Goal: Complete application form: Complete application form

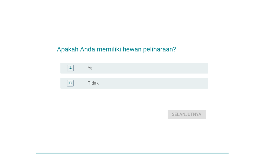
click at [89, 80] on div "radio_button_unchecked Tidak" at bounding box center [146, 83] width 116 height 6
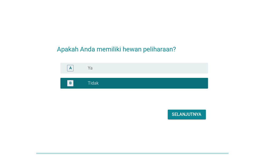
drag, startPoint x: 182, startPoint y: 120, endPoint x: 108, endPoint y: 100, distance: 76.7
click at [145, 121] on div "Apakah Anda memiliki hewan peliharaan? A radio_button_unchecked Ya B radio_butt…" at bounding box center [133, 80] width 160 height 90
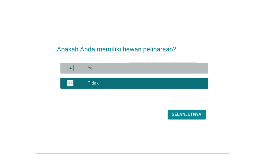
click at [96, 64] on div "A radio_button_unchecked Ya" at bounding box center [135, 68] width 148 height 11
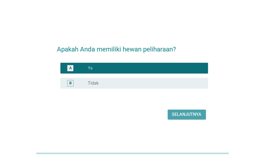
click at [173, 114] on div "Selanjutnya" at bounding box center [187, 114] width 30 height 6
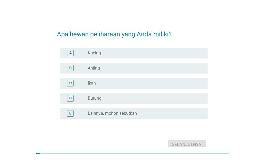
click at [98, 56] on div "A radio_button_unchecked Kucing" at bounding box center [135, 53] width 148 height 11
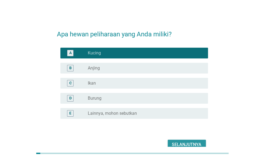
drag, startPoint x: 188, startPoint y: 142, endPoint x: 98, endPoint y: 142, distance: 90.4
click at [98, 142] on div "Selanjutnya" at bounding box center [132, 144] width 151 height 13
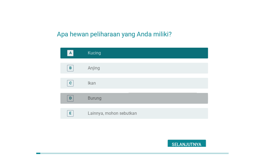
click at [111, 96] on div "radio_button_unchecked Burung" at bounding box center [144, 97] width 112 height 5
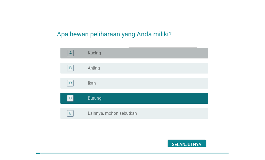
click at [115, 52] on div "radio_button_unchecked Kucing" at bounding box center [144, 52] width 112 height 5
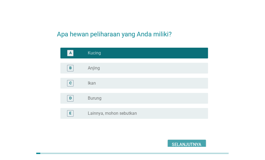
click at [185, 144] on div "Selanjutnya" at bounding box center [187, 144] width 30 height 6
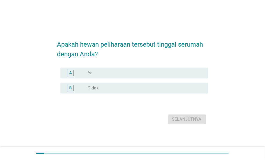
click at [106, 75] on div "radio_button_unchecked Ya" at bounding box center [144, 72] width 112 height 5
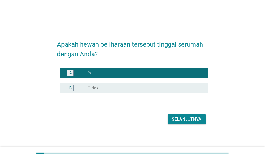
click at [179, 115] on button "Selanjutnya" at bounding box center [187, 119] width 38 height 10
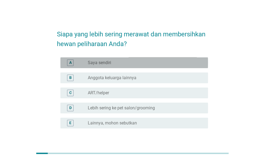
click at [105, 62] on label "Saya sendiri" at bounding box center [99, 62] width 23 height 5
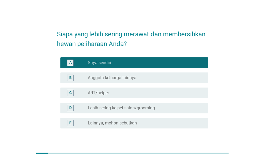
scroll to position [27, 0]
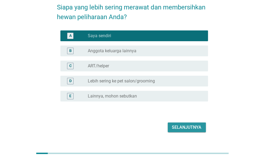
drag, startPoint x: 181, startPoint y: 127, endPoint x: 124, endPoint y: 125, distance: 57.6
click at [124, 125] on div "Selanjutnya" at bounding box center [132, 127] width 151 height 13
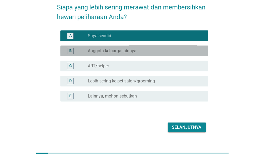
click at [144, 50] on div "radio_button_unchecked Anggota keluarga lainnya" at bounding box center [144, 50] width 112 height 5
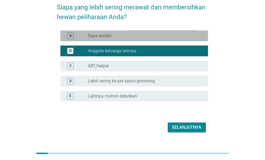
click at [142, 37] on div "radio_button_unchecked Saya sendiri" at bounding box center [144, 35] width 112 height 5
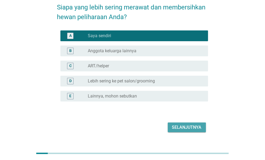
click at [184, 128] on div "Selanjutnya" at bounding box center [187, 127] width 30 height 6
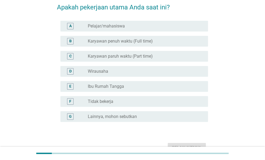
scroll to position [0, 0]
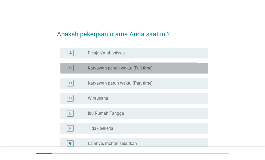
click at [121, 69] on label "Karyawan penuh waktu (Full time)" at bounding box center [120, 67] width 65 height 5
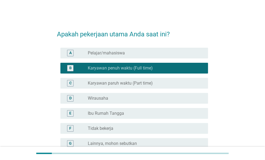
scroll to position [54, 0]
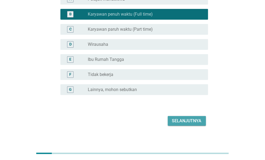
click at [183, 119] on div "Selanjutnya" at bounding box center [187, 121] width 30 height 6
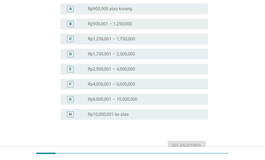
scroll to position [0, 0]
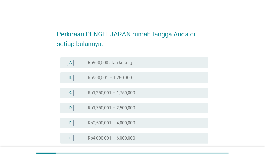
click at [116, 92] on label "Rp1,250,001 – 1,750,000" at bounding box center [111, 92] width 47 height 5
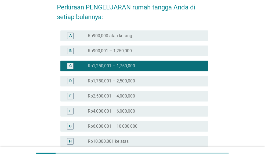
scroll to position [54, 0]
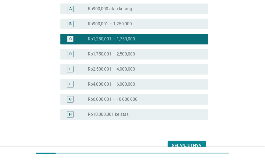
click at [185, 144] on div "Selanjutnya" at bounding box center [187, 145] width 30 height 6
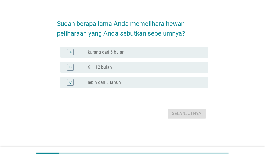
scroll to position [0, 0]
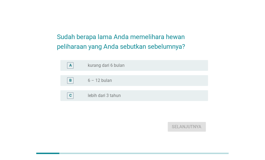
click at [112, 96] on label "lebih dari 3 tahun" at bounding box center [104, 95] width 33 height 5
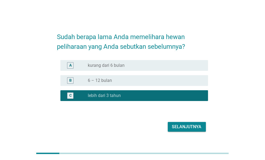
click at [176, 125] on div "Selanjutnya" at bounding box center [187, 126] width 30 height 6
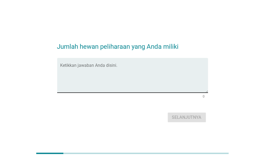
click at [114, 76] on textarea "Ketikkan jawaban Anda disini." at bounding box center [135, 78] width 148 height 28
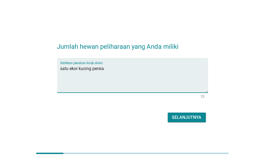
type textarea "satu ekor kucing persia"
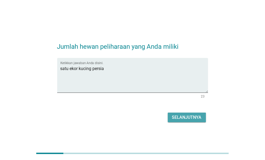
click at [183, 114] on div "Selanjutnya" at bounding box center [187, 117] width 30 height 6
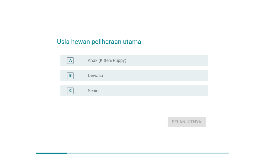
click at [118, 77] on div "radio_button_unchecked Dewasa" at bounding box center [144, 75] width 112 height 5
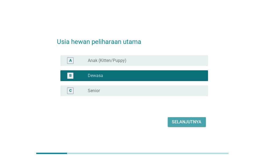
click at [185, 126] on button "Selanjutnya" at bounding box center [187, 122] width 38 height 10
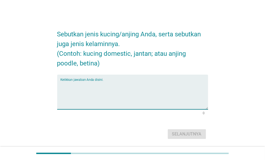
click at [119, 90] on textarea "Ketikkan jawaban Anda disini." at bounding box center [135, 95] width 148 height 28
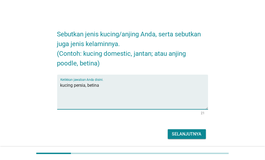
type textarea "kucing persia, betina"
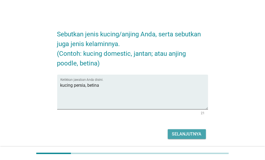
click at [185, 134] on div "Selanjutnya" at bounding box center [187, 134] width 30 height 6
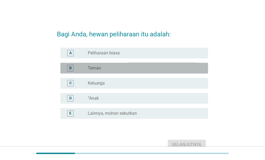
click at [121, 72] on div "B radio_button_unchecked Teman" at bounding box center [135, 68] width 148 height 11
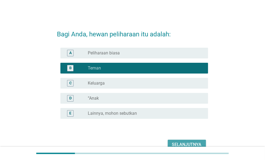
click at [176, 141] on div "Selanjutnya" at bounding box center [187, 144] width 30 height 6
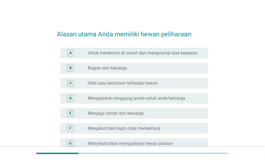
click at [116, 56] on label "Untuk menemani di rumah dan mengurangi rasa kesepian" at bounding box center [143, 52] width 110 height 5
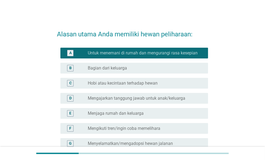
click at [120, 76] on div "B radio_button_unchecked Bagian dari keluarga" at bounding box center [132, 68] width 151 height 15
click at [120, 71] on label "Bagian dari keluarga" at bounding box center [107, 67] width 39 height 5
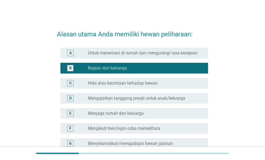
scroll to position [27, 0]
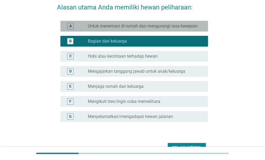
click at [130, 29] on label "Untuk menemani di rumah dan mengurangi rasa kesepian" at bounding box center [143, 25] width 110 height 5
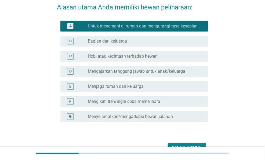
scroll to position [54, 0]
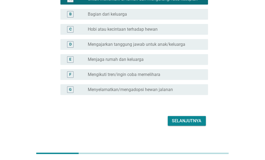
click at [172, 121] on button "Selanjutnya" at bounding box center [187, 121] width 38 height 10
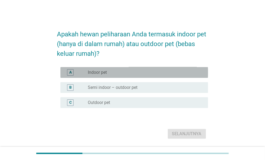
click at [115, 73] on div "radio_button_unchecked Indoor pet" at bounding box center [144, 72] width 112 height 5
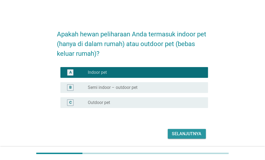
drag, startPoint x: 187, startPoint y: 133, endPoint x: 132, endPoint y: 133, distance: 55.9
click at [132, 133] on div "Selanjutnya" at bounding box center [132, 133] width 151 height 13
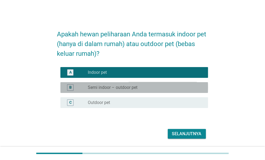
click at [123, 87] on label "Semi indoor – outdoor pet" at bounding box center [113, 87] width 50 height 5
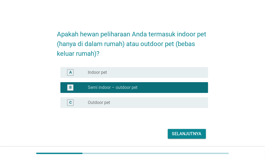
click at [177, 133] on div "Selanjutnya" at bounding box center [187, 133] width 30 height 6
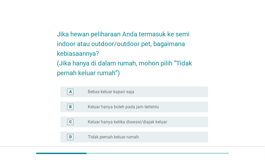
click at [141, 104] on label "Keluar hanya boleh pada jam tertentu" at bounding box center [123, 106] width 71 height 5
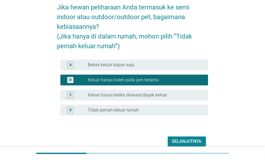
scroll to position [42, 0]
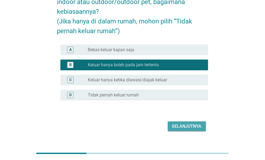
click at [183, 123] on div "Selanjutnya" at bounding box center [187, 126] width 30 height 6
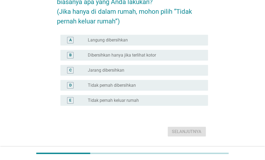
scroll to position [0, 0]
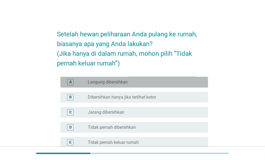
click at [121, 85] on div "radio_button_unchecked Langung dibersihkan" at bounding box center [146, 82] width 116 height 6
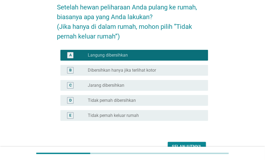
scroll to position [54, 0]
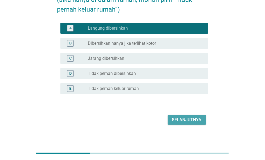
click at [177, 124] on button "Selanjutnya" at bounding box center [187, 120] width 38 height 10
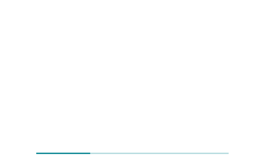
scroll to position [0, 0]
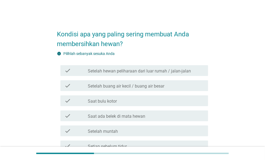
click at [154, 68] on label "Setelah hewan peliharaan dari luar rumah / jalan-jalan" at bounding box center [139, 70] width 103 height 5
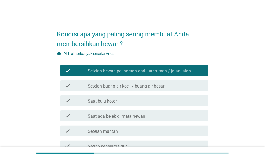
scroll to position [27, 0]
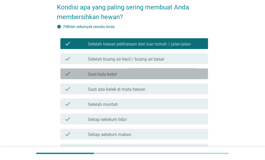
click at [134, 77] on div "check check_box_outline_blank Saat bulu kotor" at bounding box center [135, 73] width 148 height 11
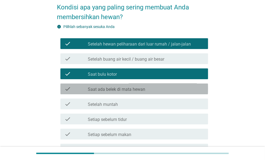
click at [141, 91] on label "Saat ada belek di mata hewan" at bounding box center [117, 89] width 58 height 5
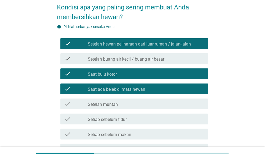
click at [132, 107] on div "check_box_outline_blank Setelah muntah" at bounding box center [146, 104] width 116 height 6
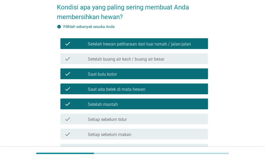
scroll to position [81, 0]
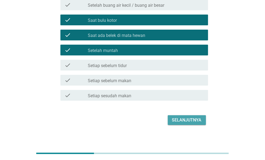
click at [172, 115] on button "Selanjutnya" at bounding box center [187, 120] width 38 height 10
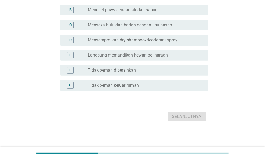
scroll to position [0, 0]
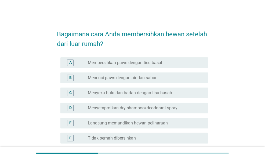
click at [120, 61] on label "Membersihkan paws dengan tisu basah" at bounding box center [126, 62] width 76 height 5
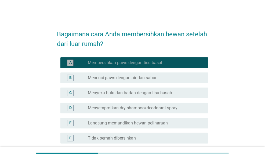
click at [144, 64] on label "Membersihkan paws dengan tisu basah" at bounding box center [126, 62] width 76 height 5
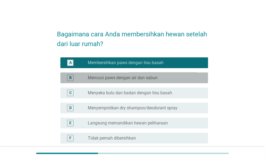
click at [142, 78] on label "Mencuci paws dengan air dan sabun" at bounding box center [123, 77] width 70 height 5
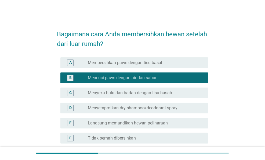
scroll to position [68, 0]
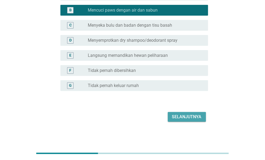
click at [194, 112] on button "Selanjutnya" at bounding box center [187, 117] width 38 height 10
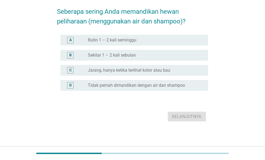
scroll to position [0, 0]
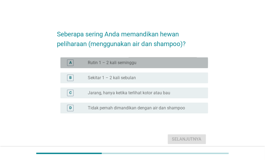
click at [126, 62] on label "Rutin 1 – 2 kali seminggu" at bounding box center [112, 62] width 49 height 5
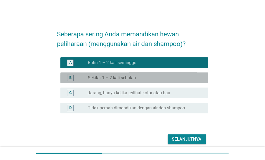
click at [134, 80] on div "radio_button_unchecked Sekitar 1 – 2 kali sebulan" at bounding box center [146, 78] width 116 height 6
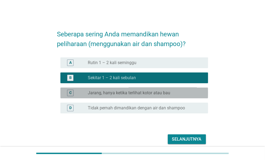
click at [156, 91] on label "Jarang, hanya ketika terlihat kotor atau bau" at bounding box center [129, 92] width 83 height 5
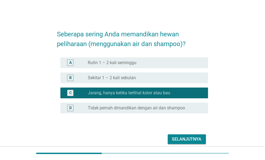
click at [134, 74] on div "B radio_button_unchecked Sekitar 1 – 2 kali sebulan" at bounding box center [135, 77] width 148 height 11
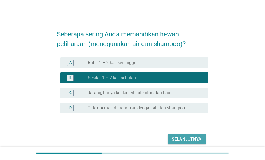
click at [172, 139] on div "Selanjutnya" at bounding box center [187, 139] width 30 height 6
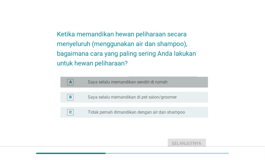
click at [128, 82] on label "Saya selalu memandikan sendiri di rumah" at bounding box center [128, 81] width 80 height 5
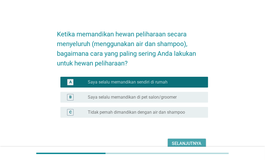
click at [179, 139] on button "Selanjutnya" at bounding box center [187, 144] width 38 height 10
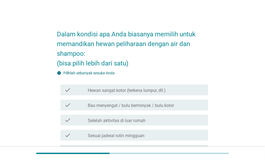
scroll to position [27, 0]
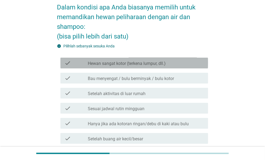
click at [131, 63] on label "Hewan sangat kotor (terkena lumpur, dll.)" at bounding box center [127, 63] width 78 height 5
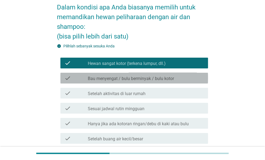
click at [138, 77] on label "Bau menyengat / bulu berminyak / bulu kotor" at bounding box center [131, 78] width 86 height 5
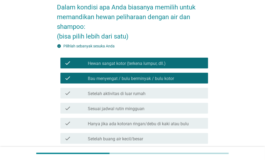
click at [133, 98] on div "check check_box_outline_blank Setelah aktivitas di luar rumah" at bounding box center [135, 93] width 148 height 11
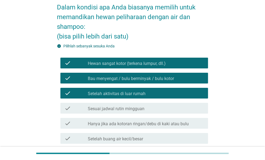
scroll to position [54, 0]
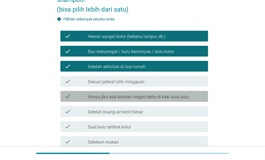
click at [140, 98] on label "Hanya jika ada kotoran ringan/debu di kaki atau bulu" at bounding box center [138, 96] width 101 height 5
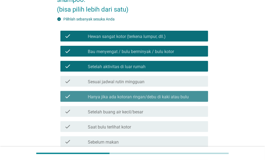
scroll to position [108, 0]
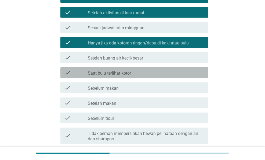
click at [138, 71] on div "check_box_outline_blank Saat bulu terlihat kotor" at bounding box center [146, 72] width 116 height 6
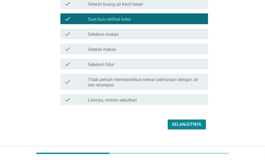
scroll to position [169, 0]
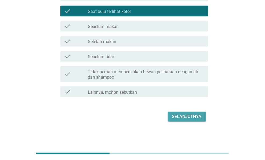
click at [185, 117] on div "Selanjutnya" at bounding box center [187, 116] width 30 height 6
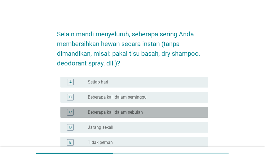
click at [134, 114] on label "Beberapa kali dalam sebulan" at bounding box center [115, 111] width 55 height 5
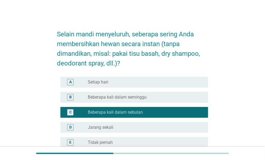
scroll to position [57, 0]
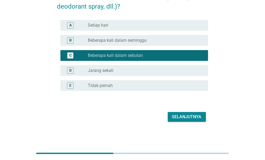
click at [170, 114] on button "Selanjutnya" at bounding box center [187, 117] width 38 height 10
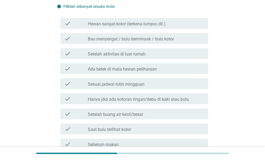
scroll to position [0, 0]
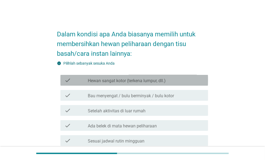
click at [129, 79] on label "Hewan sangat kotor (terkena lumpur, dll.)" at bounding box center [127, 80] width 78 height 5
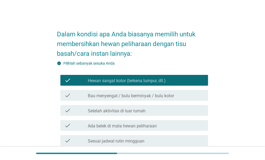
click at [134, 97] on label "Bau menyengat / bulu berminyak / bulu kotor" at bounding box center [131, 95] width 86 height 5
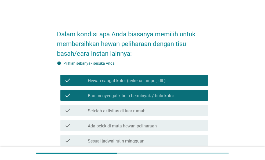
scroll to position [27, 0]
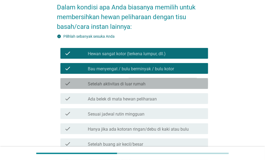
click at [138, 84] on label "Setelah aktivitas di luar rumah" at bounding box center [117, 83] width 58 height 5
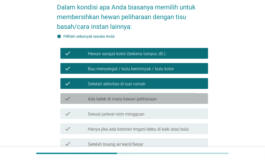
click at [135, 98] on label "Ada belek di mata hewan peliharaan" at bounding box center [122, 98] width 69 height 5
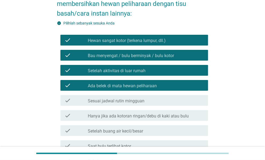
scroll to position [175, 0]
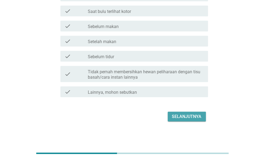
click at [178, 114] on div "Selanjutnya" at bounding box center [187, 116] width 30 height 6
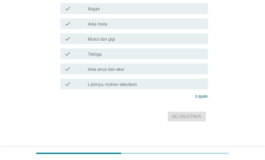
scroll to position [0, 0]
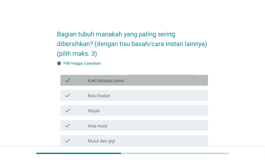
click at [123, 77] on div "check_box_outline_blank Kaki/telapak/paws" at bounding box center [146, 80] width 116 height 6
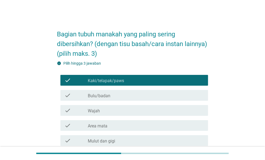
scroll to position [27, 0]
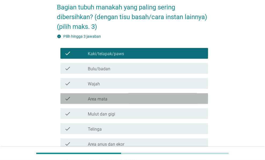
click at [116, 100] on div "check_box_outline_blank Area mata" at bounding box center [146, 98] width 116 height 6
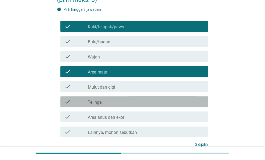
click at [115, 102] on div "check_box_outline_blank Telinga" at bounding box center [146, 101] width 116 height 6
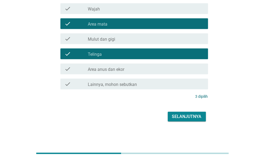
scroll to position [75, 0]
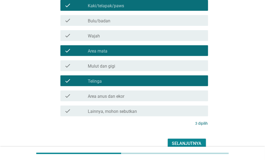
click at [144, 97] on div "check_box_outline_blank Area anus dan ekor" at bounding box center [146, 96] width 116 height 6
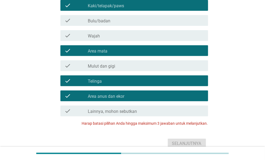
click at [151, 99] on div "check check_box_outline_blank Area anus dan ekor" at bounding box center [135, 95] width 148 height 11
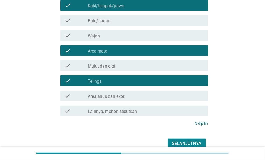
scroll to position [102, 0]
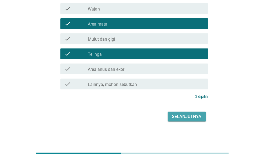
click at [177, 118] on div "Selanjutnya" at bounding box center [187, 116] width 30 height 6
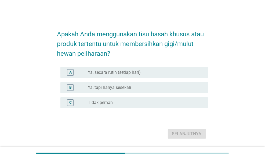
click at [128, 85] on label "Ya, tapi hanya sesekali" at bounding box center [109, 87] width 43 height 5
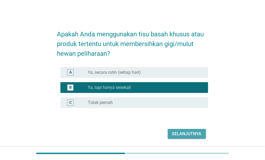
click at [188, 129] on button "Selanjutnya" at bounding box center [187, 134] width 38 height 10
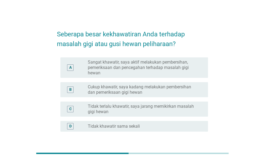
click at [129, 66] on label "Sangat khawatir, saya aktif melakukan pembersihan, pemeriksaan dan pencegahan t…" at bounding box center [144, 67] width 112 height 16
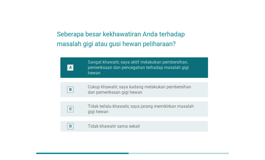
scroll to position [27, 0]
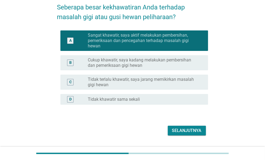
click at [147, 67] on label "Cukup khawatir, saya kadang melakukan pembersihan dan pemeriksaan gigi hewan" at bounding box center [144, 62] width 112 height 11
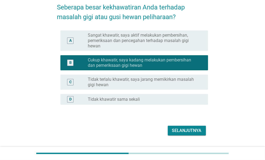
click at [181, 129] on div "Selanjutnya" at bounding box center [187, 130] width 30 height 6
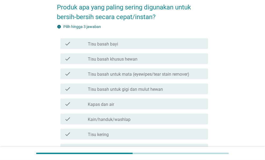
scroll to position [0, 0]
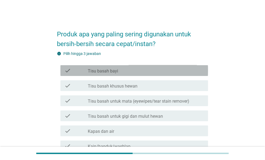
click at [105, 72] on label "Tisu basah bayi" at bounding box center [103, 70] width 30 height 5
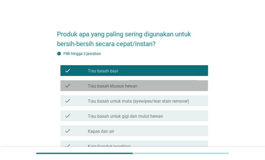
click at [130, 86] on label "Tisu basah khusus hewan" at bounding box center [113, 85] width 50 height 5
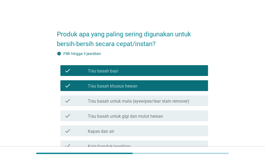
scroll to position [27, 0]
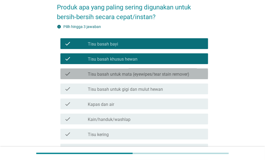
click at [150, 69] on div "check check_box_outline_blank Tisu basah untuk mata (eyewipes/tear stain remove…" at bounding box center [135, 73] width 148 height 11
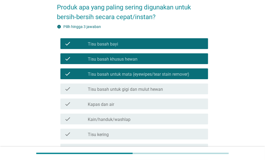
scroll to position [81, 0]
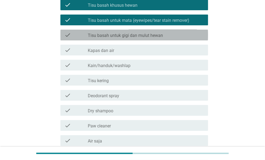
click at [146, 38] on div "check check_box_outline_blank Tisu basah untuk gigi dan mulut hewan" at bounding box center [135, 35] width 148 height 11
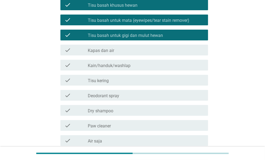
scroll to position [134, 0]
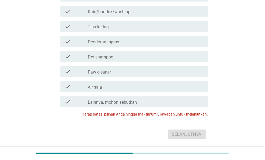
click at [182, 134] on div "Selanjutnya" at bounding box center [132, 134] width 151 height 13
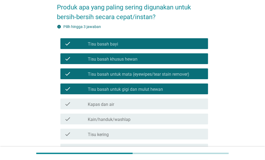
click at [146, 87] on label "Tisu basah untuk gigi dan mulut hewan" at bounding box center [125, 89] width 75 height 5
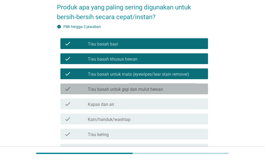
click at [149, 85] on div "check check_box Tisu basah untuk gigi dan mulut hewan" at bounding box center [135, 88] width 148 height 11
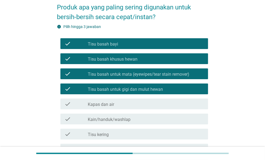
click at [146, 73] on label "Tisu basah untuk mata (eyewipes/tear stain remover)" at bounding box center [139, 74] width 102 height 5
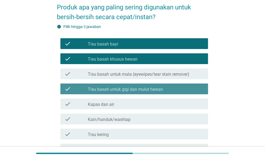
click at [144, 88] on label "Tisu basah untuk gigi dan mulut hewan" at bounding box center [125, 89] width 75 height 5
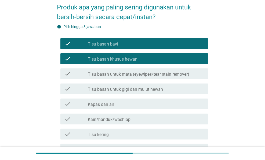
scroll to position [54, 0]
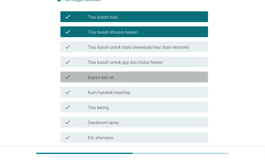
click at [132, 81] on div "check check_box_outline_blank Kapas dan air" at bounding box center [135, 77] width 148 height 11
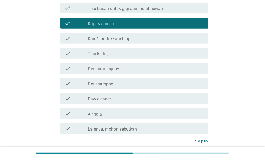
scroll to position [134, 0]
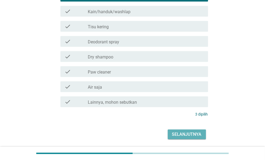
click at [176, 132] on div "Selanjutnya" at bounding box center [187, 134] width 30 height 6
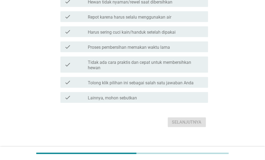
scroll to position [0, 0]
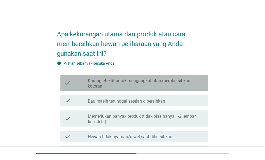
click at [129, 81] on label "Kurang efektif untuk mengangkat atau membersihkan kotoran" at bounding box center [146, 83] width 116 height 11
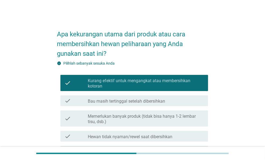
click at [138, 119] on label "Memerlukan banyak produk (tidak bisa hanya 1-2 lembar tisu, dsb.)" at bounding box center [146, 119] width 116 height 11
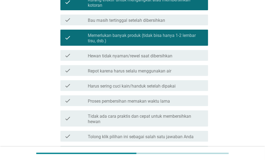
scroll to position [134, 0]
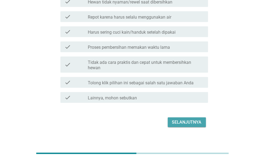
click at [185, 121] on div "Selanjutnya" at bounding box center [187, 122] width 30 height 6
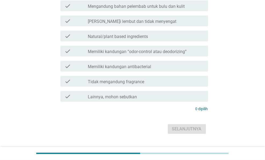
scroll to position [0, 0]
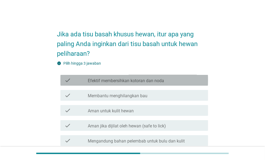
click at [136, 82] on label "Efektif membersihkan kotoran dan noda" at bounding box center [126, 80] width 76 height 5
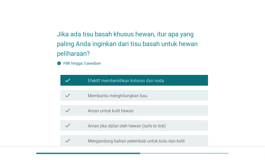
click at [140, 112] on div "check_box_outline_blank Aman untuk kulit hewan" at bounding box center [146, 110] width 116 height 6
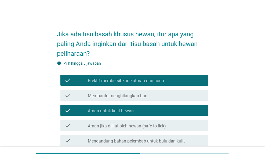
scroll to position [27, 0]
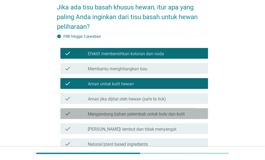
click at [145, 112] on label "Mengandung bahan pelembab untuk bulu dan kulit" at bounding box center [136, 113] width 97 height 5
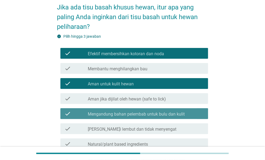
click at [162, 116] on label "Mengandung bahan pelembab untuk bulu dan kulit" at bounding box center [136, 113] width 97 height 5
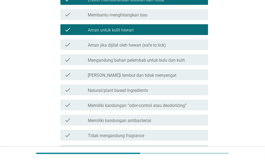
scroll to position [108, 0]
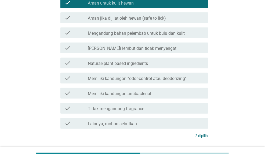
click at [140, 94] on label "Memiliki kandungan antibacterial" at bounding box center [119, 93] width 63 height 5
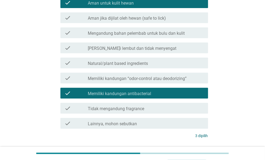
scroll to position [147, 0]
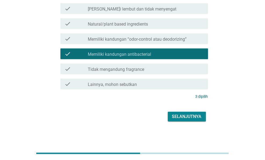
click at [187, 118] on div "Selanjutnya" at bounding box center [187, 116] width 30 height 6
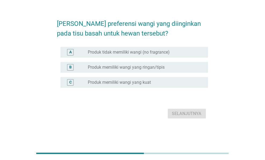
scroll to position [0, 0]
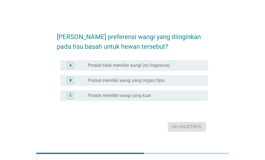
click at [141, 83] on div "radio_button_unchecked Produk memiliki wangi yang ringan/tipis" at bounding box center [146, 80] width 116 height 6
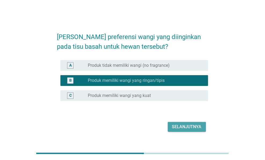
click at [181, 126] on div "Selanjutnya" at bounding box center [187, 126] width 30 height 6
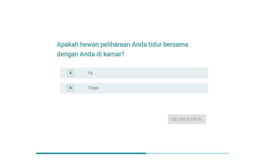
click at [104, 87] on div "radio_button_unchecked Tidak" at bounding box center [144, 87] width 112 height 5
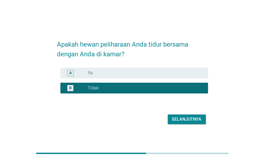
click at [123, 73] on div "radio_button_unchecked Ya" at bounding box center [144, 72] width 112 height 5
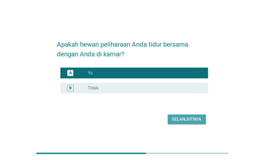
click at [189, 117] on div "Selanjutnya" at bounding box center [187, 119] width 30 height 6
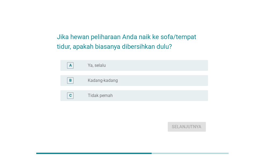
click at [118, 66] on div "radio_button_unchecked Ya, selalu" at bounding box center [144, 65] width 112 height 5
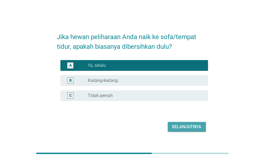
click at [174, 127] on div "Selanjutnya" at bounding box center [187, 126] width 30 height 6
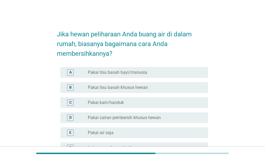
click at [126, 104] on div "radio_button_unchecked Pakai kain/handuk" at bounding box center [144, 102] width 112 height 5
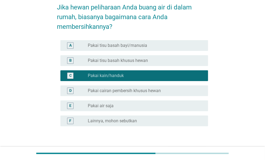
scroll to position [54, 0]
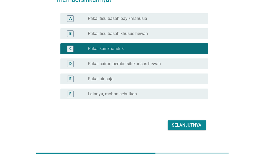
click at [161, 63] on label "Pakai cairan pembersih khusus hewan" at bounding box center [124, 63] width 73 height 5
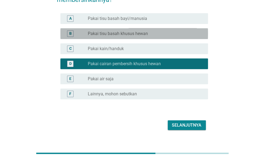
drag, startPoint x: 144, startPoint y: 38, endPoint x: 145, endPoint y: 44, distance: 5.8
click at [144, 39] on div "B radio_button_unchecked Pakai tisu basah khusus hewan" at bounding box center [132, 33] width 151 height 15
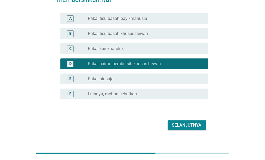
click at [145, 47] on div "radio_button_unchecked Pakai kain/handuk" at bounding box center [144, 48] width 112 height 5
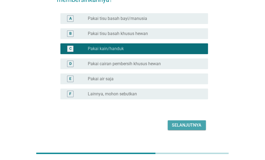
click at [190, 125] on div "Selanjutnya" at bounding box center [187, 125] width 30 height 6
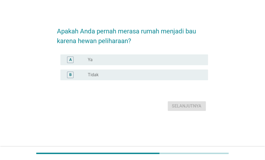
scroll to position [0, 0]
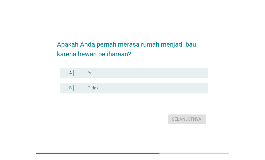
click at [97, 71] on div "radio_button_unchecked Ya" at bounding box center [144, 72] width 112 height 5
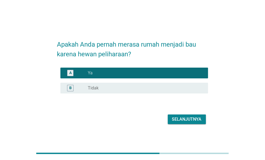
click at [183, 120] on div "Selanjutnya" at bounding box center [187, 119] width 30 height 6
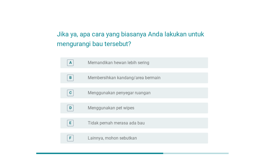
click at [145, 77] on label "Membersihkan kandang/area bermain" at bounding box center [124, 77] width 73 height 5
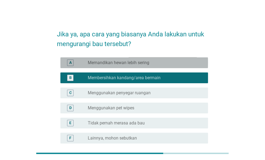
click at [140, 64] on label "Memandikan hewan lebih sering" at bounding box center [119, 62] width 62 height 5
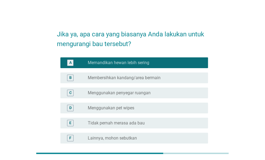
click at [139, 83] on div "B radio_button_unchecked Membersihkan kandang/area bermain" at bounding box center [135, 77] width 148 height 11
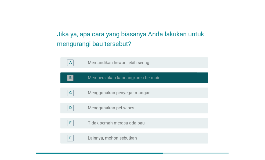
click at [140, 77] on label "Membersihkan kandang/area bermain" at bounding box center [124, 77] width 73 height 5
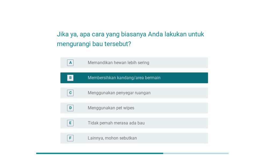
scroll to position [53, 0]
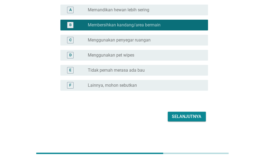
click at [182, 117] on div "Selanjutnya" at bounding box center [187, 116] width 30 height 6
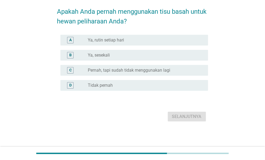
scroll to position [0, 0]
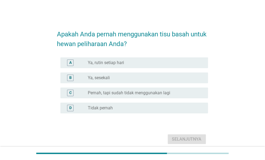
click at [116, 79] on div "radio_button_unchecked Ya, sesekali" at bounding box center [144, 77] width 112 height 5
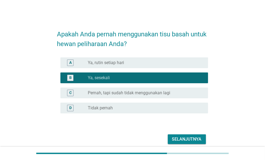
click at [180, 136] on div "Selanjutnya" at bounding box center [187, 139] width 30 height 6
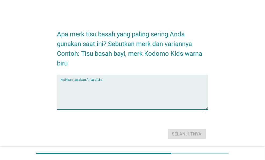
click at [124, 86] on textarea "Ketikkan jawaban Anda disini." at bounding box center [135, 95] width 148 height 28
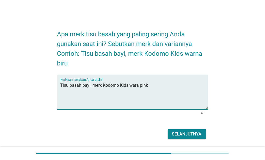
click at [138, 85] on textarea "Tisu basah bayi, merk Kodomo Kids wara pink" at bounding box center [135, 95] width 148 height 28
type textarea "Tisu basah bayi, merk Kodomo Kids warna pink"
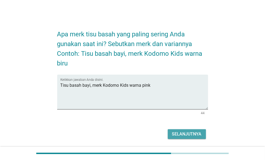
click at [189, 133] on div "Selanjutnya" at bounding box center [187, 134] width 30 height 6
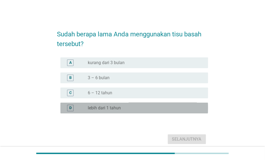
click at [121, 105] on div "radio_button_unchecked lebih dari 1 tahun" at bounding box center [146, 108] width 116 height 6
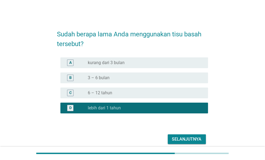
scroll to position [23, 0]
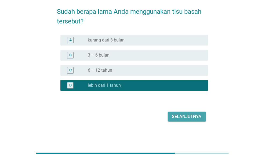
click at [183, 116] on div "Selanjutnya" at bounding box center [187, 116] width 30 height 6
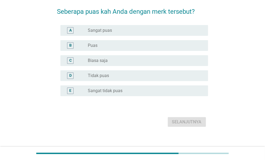
scroll to position [0, 0]
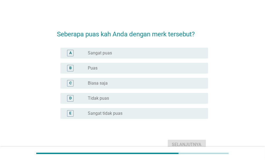
click at [108, 53] on label "Sangat puas" at bounding box center [100, 52] width 24 height 5
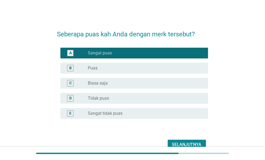
click at [187, 141] on div "Selanjutnya" at bounding box center [187, 144] width 30 height 6
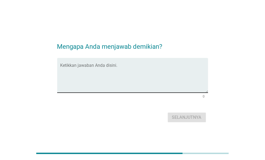
click at [105, 79] on textarea "Ketikkan jawaban Anda disini." at bounding box center [135, 78] width 148 height 28
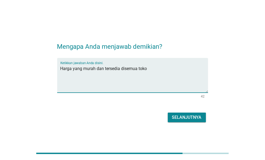
type textarea "Harga yang murah dan tersedia disemua toko"
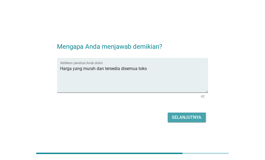
click at [202, 116] on div "Selanjutnya" at bounding box center [187, 117] width 30 height 6
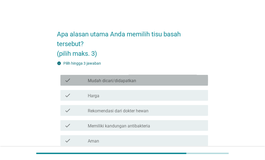
click at [114, 78] on label "Mudah dicari/didapatkan" at bounding box center [112, 80] width 48 height 5
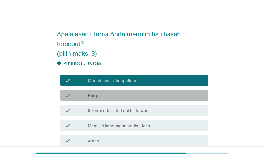
click at [112, 92] on div "check_box_outline_blank Harga" at bounding box center [146, 95] width 116 height 6
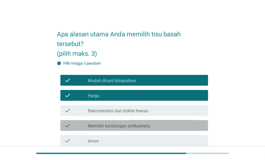
click at [136, 123] on label "Memiliki kandungan antibakteria" at bounding box center [119, 125] width 62 height 5
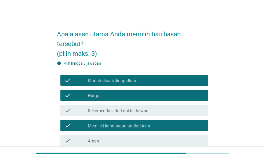
scroll to position [107, 0]
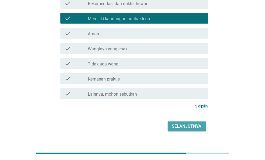
click at [175, 121] on button "Selanjutnya" at bounding box center [187, 126] width 38 height 10
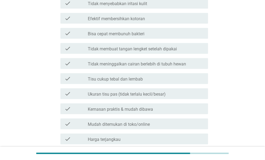
scroll to position [0, 0]
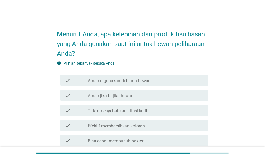
click at [97, 80] on label "Aman digunakan di tubuh hewan" at bounding box center [119, 80] width 63 height 5
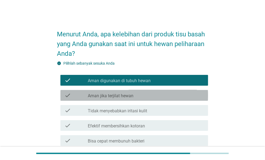
click at [102, 93] on label "Aman jika terjilat hewan" at bounding box center [111, 95] width 46 height 5
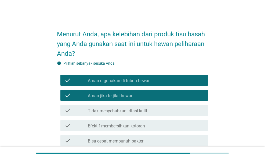
drag, startPoint x: 131, startPoint y: 100, endPoint x: 137, endPoint y: 114, distance: 16.1
click at [131, 100] on div "check check_box Aman jika terjilat hewan" at bounding box center [135, 95] width 148 height 11
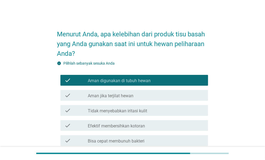
click at [137, 113] on div "check check_box_outline_blank Tidak menyebabkan iritasi kulit" at bounding box center [135, 110] width 148 height 11
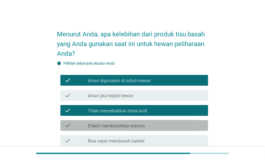
click at [137, 122] on div "check check_box_outline_blank Efektif membersihkan kotoran" at bounding box center [135, 125] width 148 height 11
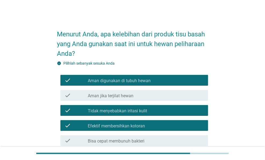
click at [136, 124] on label "Efektif membersihkan kotoran" at bounding box center [116, 125] width 57 height 5
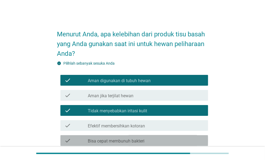
click at [136, 139] on label "Bisa cepat membunuh bakteri" at bounding box center [116, 140] width 57 height 5
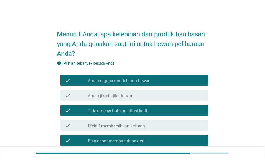
scroll to position [161, 0]
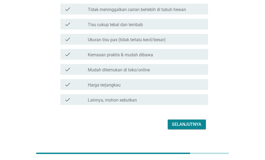
click at [196, 122] on div "Selanjutnya" at bounding box center [187, 124] width 30 height 6
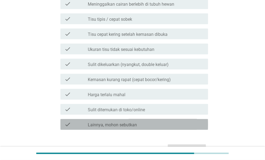
click at [136, 122] on div "check_box Lainnya, mohon sebutkan" at bounding box center [146, 124] width 116 height 6
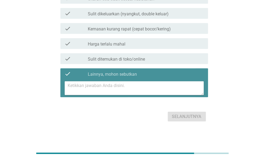
click at [108, 72] on label "Lainnya, mohon sebutkan" at bounding box center [112, 74] width 49 height 5
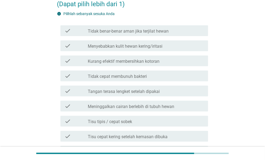
scroll to position [86, 0]
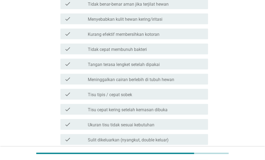
click at [141, 110] on label "Tisu cepat kering setelah kemasan dibuka" at bounding box center [128, 109] width 80 height 5
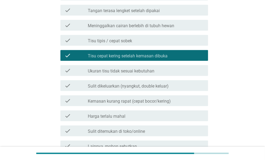
scroll to position [167, 0]
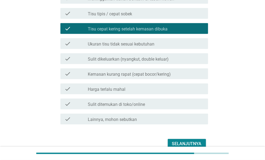
click at [186, 137] on div "Selanjutnya" at bounding box center [132, 143] width 151 height 13
click at [186, 139] on button "Selanjutnya" at bounding box center [187, 144] width 38 height 10
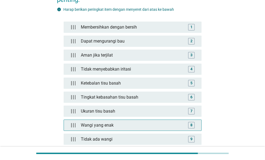
scroll to position [108, 0]
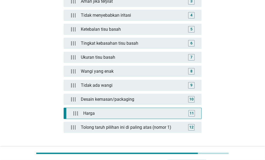
click at [159, 115] on div "Harga" at bounding box center [133, 113] width 105 height 11
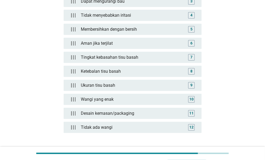
scroll to position [134, 0]
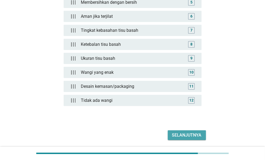
click at [191, 137] on button "Selanjutnya" at bounding box center [187, 135] width 38 height 10
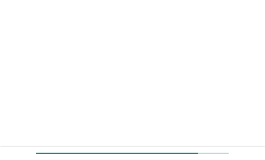
scroll to position [0, 0]
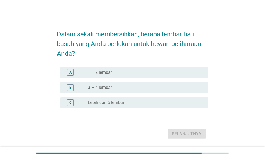
click at [107, 73] on label "1 – 2 lembar" at bounding box center [100, 72] width 24 height 5
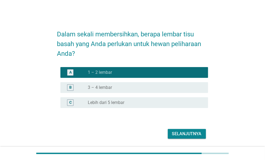
click at [191, 135] on div "Selanjutnya" at bounding box center [187, 133] width 30 height 6
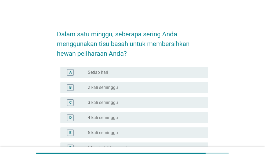
scroll to position [27, 0]
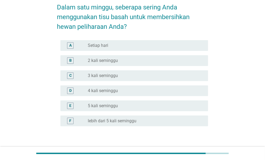
click at [124, 61] on div "radio_button_unchecked 2 kali seminggu" at bounding box center [144, 60] width 112 height 5
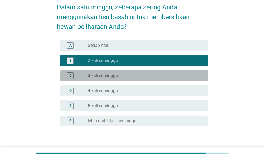
click at [114, 72] on div "radio_button_unchecked 3 kali seminggu" at bounding box center [146, 75] width 116 height 6
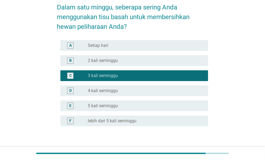
scroll to position [62, 0]
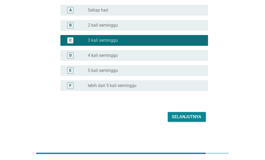
click at [177, 115] on div "Selanjutnya" at bounding box center [187, 117] width 30 height 6
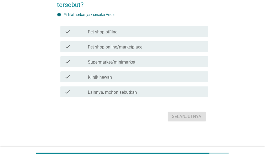
scroll to position [0, 0]
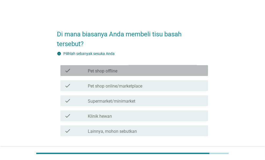
click at [118, 67] on div "check_box_outline_blank Pet shop offline" at bounding box center [146, 70] width 116 height 6
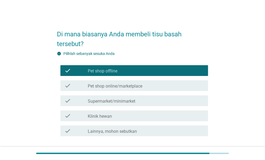
click at [123, 97] on div "check_box_outline_blank Supermarket/minimarket" at bounding box center [146, 100] width 116 height 6
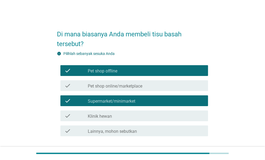
scroll to position [27, 0]
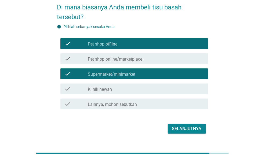
click at [131, 40] on div "check_box_outline_blank Pet shop offline" at bounding box center [146, 43] width 116 height 6
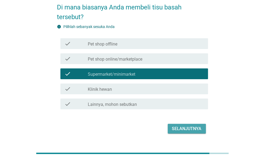
click at [187, 125] on div "Selanjutnya" at bounding box center [187, 128] width 30 height 6
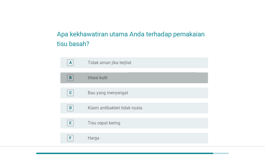
click at [122, 74] on div "B radio_button_unchecked Iritasi kulit" at bounding box center [135, 77] width 148 height 11
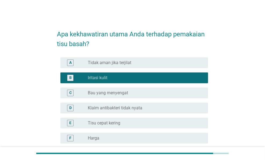
click at [123, 66] on div "A radio_button_unchecked Tidak aman jika terjilat" at bounding box center [135, 62] width 148 height 11
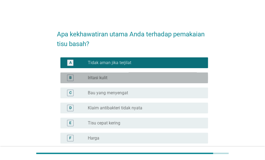
click at [123, 73] on div "B radio_button_unchecked Iritasi kulit" at bounding box center [135, 77] width 148 height 11
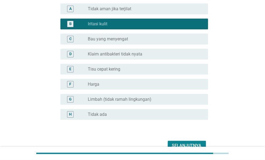
scroll to position [83, 0]
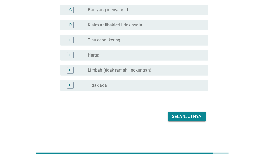
click at [115, 88] on div "radio_button_unchecked Tidak ada" at bounding box center [146, 85] width 116 height 6
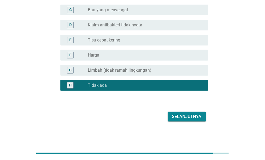
click at [172, 110] on div "Selanjutnya" at bounding box center [132, 116] width 151 height 13
click at [175, 117] on div "Selanjutnya" at bounding box center [187, 116] width 30 height 6
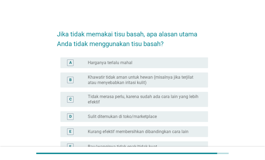
click at [135, 78] on label "Khawatir tidak aman untuk hewan (misalnya jika terjilat atau menyebabkan iritas…" at bounding box center [144, 80] width 112 height 11
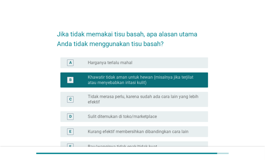
scroll to position [27, 0]
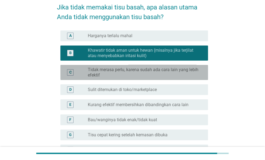
click at [128, 70] on label "Tidak merasa perlu, karena sudah ada cara lain yang lebih efektif" at bounding box center [144, 72] width 112 height 11
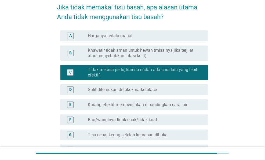
click at [134, 55] on label "Khawatir tidak aman untuk hewan (misalnya jika terjilat atau menyebabkan iritas…" at bounding box center [144, 53] width 112 height 11
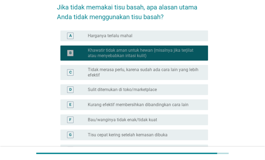
scroll to position [121, 0]
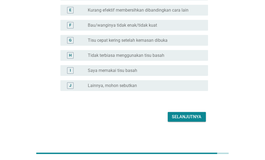
click at [177, 121] on div "Selanjutnya" at bounding box center [132, 116] width 151 height 13
click at [180, 118] on div "Selanjutnya" at bounding box center [187, 117] width 30 height 6
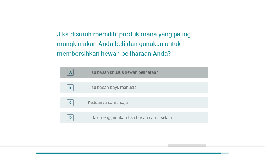
click at [145, 70] on label "Tisu basah khusus hewan peliharaan" at bounding box center [123, 72] width 71 height 5
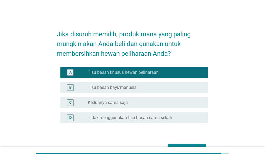
click at [142, 85] on div "radio_button_unchecked Tisu basah bayi/manusia" at bounding box center [144, 87] width 112 height 5
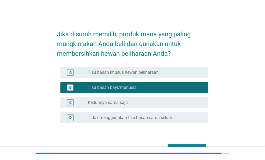
scroll to position [27, 0]
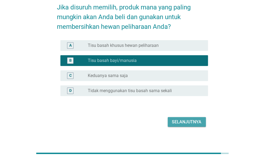
click at [178, 119] on div "Selanjutnya" at bounding box center [187, 122] width 30 height 6
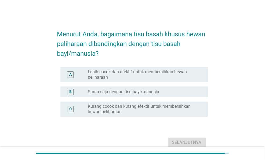
click at [128, 76] on label "Lebih cocok dan efektif untuk membersihkan hewan peliharaan" at bounding box center [144, 74] width 112 height 11
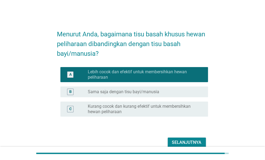
scroll to position [26, 0]
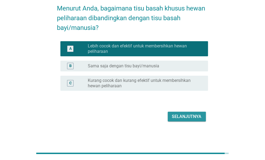
drag, startPoint x: 171, startPoint y: 114, endPoint x: 150, endPoint y: 114, distance: 20.4
click at [150, 114] on div "Selanjutnya" at bounding box center [132, 116] width 151 height 13
click at [132, 85] on label "Kurang cocok dan kurang efektif untuk membersihkan hewan peliharaan" at bounding box center [144, 83] width 112 height 11
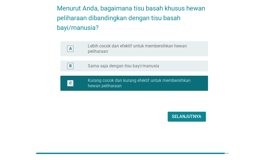
click at [127, 50] on label "Lebih cocok dan efektif untuk membersihkan hewan peliharaan" at bounding box center [144, 48] width 112 height 11
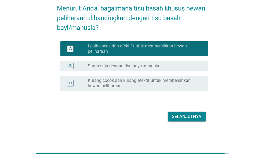
click at [194, 124] on div "Menurut Anda, bagaimana tisu basah khusus hewan peliharaan dibandingkan dengan …" at bounding box center [133, 60] width 160 height 133
click at [191, 115] on div "Selanjutnya" at bounding box center [187, 116] width 30 height 6
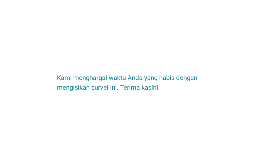
scroll to position [0, 0]
